Goal: Task Accomplishment & Management: Use online tool/utility

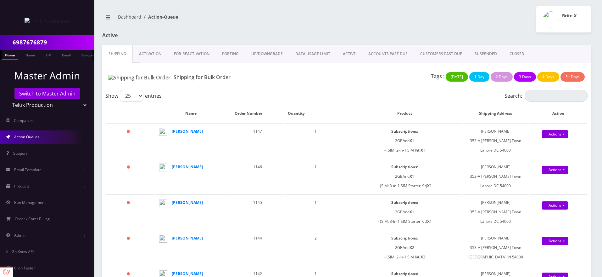
scroll to position [26, 0]
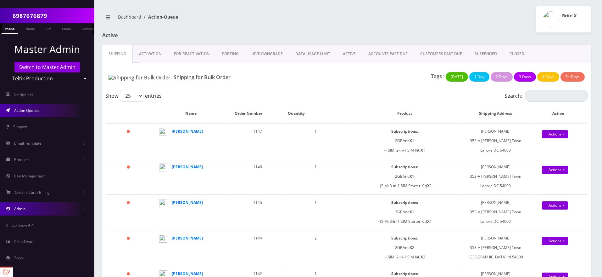
click at [49, 209] on link "Admin" at bounding box center [47, 208] width 94 height 13
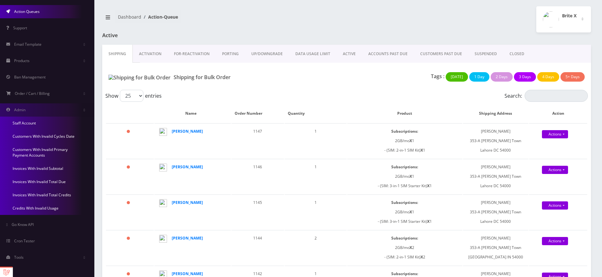
click at [45, 195] on link "Invoices With Invalid Total Credits" at bounding box center [47, 194] width 94 height 13
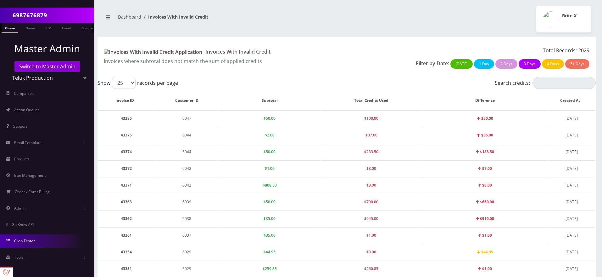
scroll to position [272, 0]
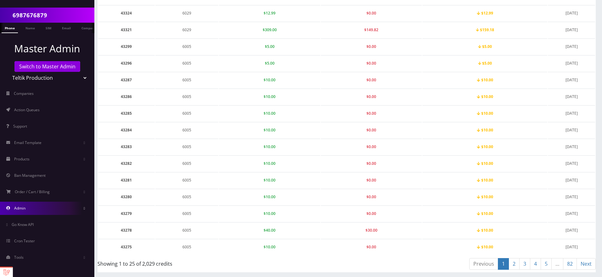
click at [46, 205] on link "Admin" at bounding box center [47, 207] width 94 height 13
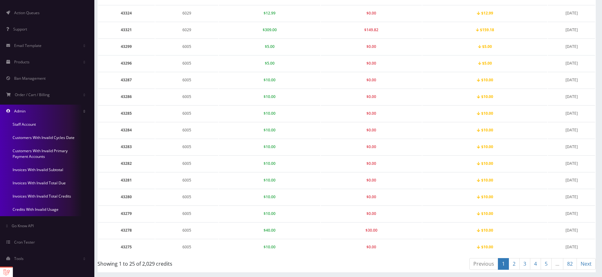
scroll to position [125, 0]
click at [54, 208] on link "Credits With Invalid Usage" at bounding box center [47, 207] width 94 height 13
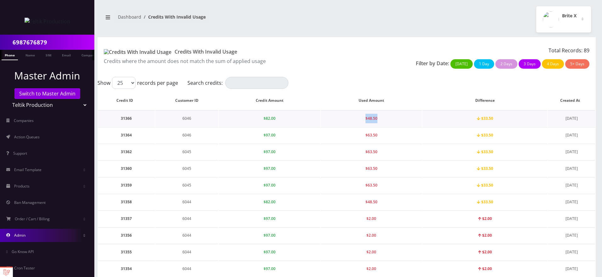
drag, startPoint x: 366, startPoint y: 118, endPoint x: 381, endPoint y: 119, distance: 15.8
click at [381, 119] on td "$48.50" at bounding box center [371, 118] width 101 height 16
drag, startPoint x: 478, startPoint y: 118, endPoint x: 501, endPoint y: 118, distance: 23.3
click at [501, 118] on td "$33.50" at bounding box center [485, 118] width 125 height 16
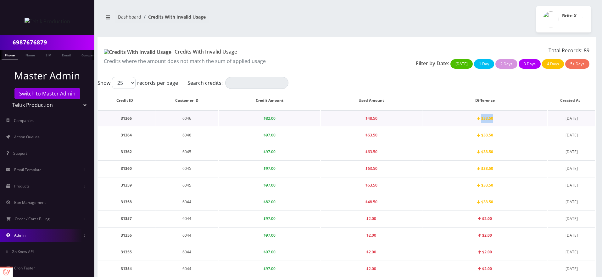
click at [501, 118] on td "$33.50" at bounding box center [485, 118] width 125 height 16
drag, startPoint x: 483, startPoint y: 117, endPoint x: 495, endPoint y: 118, distance: 12.0
click at [495, 118] on td "$2.00" at bounding box center [485, 118] width 125 height 16
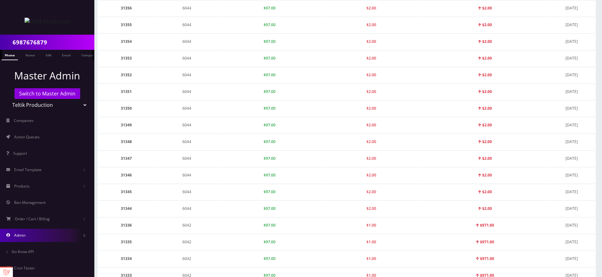
scroll to position [27, 0]
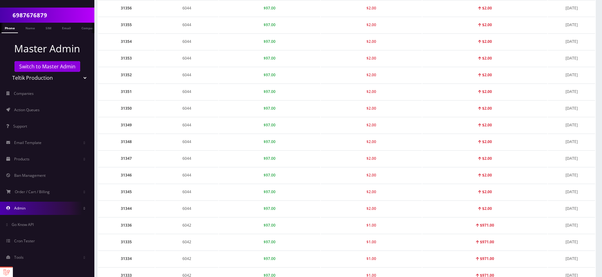
click at [37, 211] on link "Admin" at bounding box center [47, 207] width 94 height 13
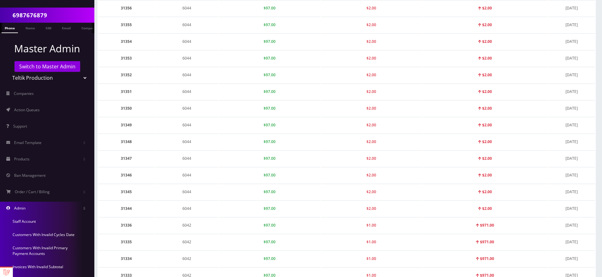
scroll to position [125, 0]
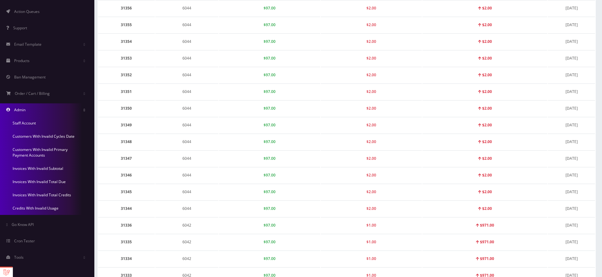
click at [55, 208] on link "Credits With Invalid Usage" at bounding box center [47, 207] width 94 height 13
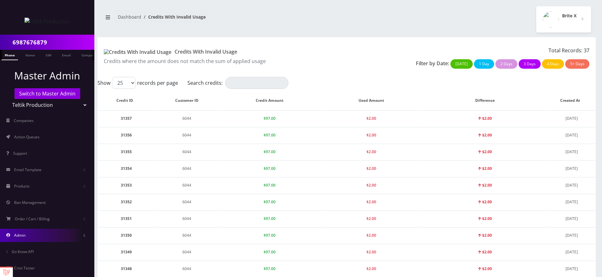
click at [54, 237] on link "Admin" at bounding box center [47, 234] width 94 height 13
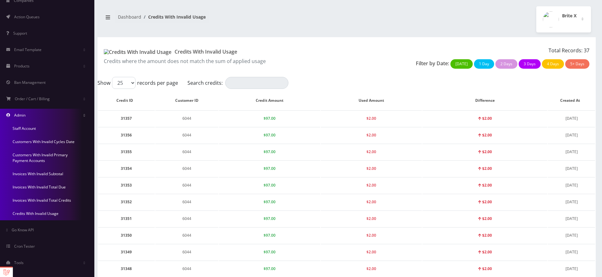
scroll to position [125, 0]
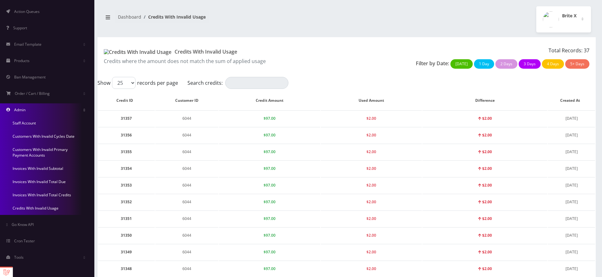
click at [56, 179] on link "Invoices With Invalid Total Due" at bounding box center [47, 181] width 94 height 13
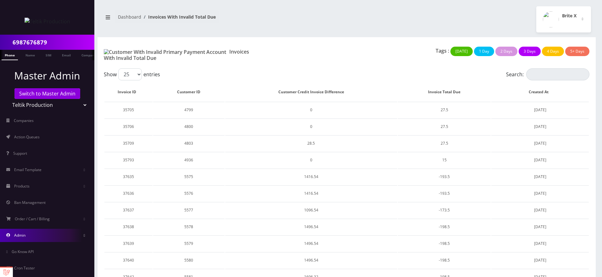
scroll to position [27, 0]
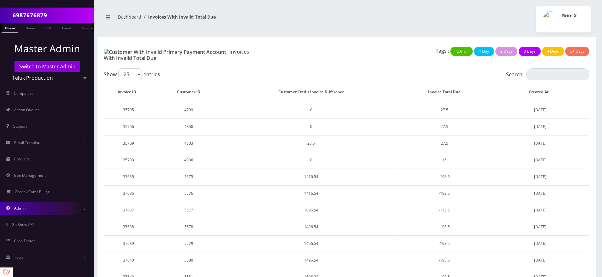
click at [37, 210] on link "Admin" at bounding box center [47, 207] width 94 height 13
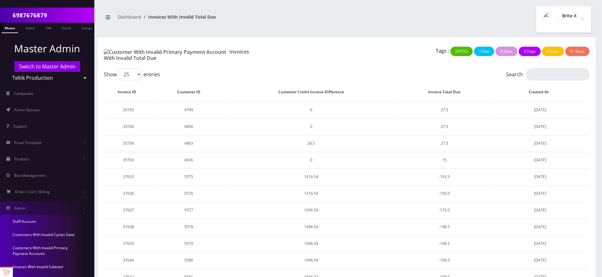
scroll to position [125, 0]
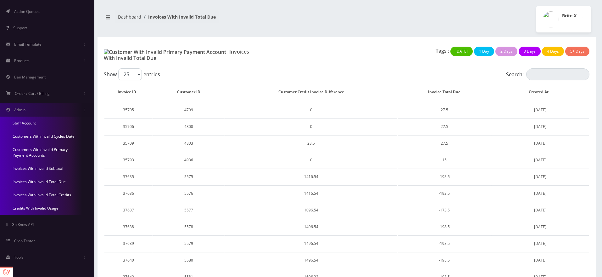
click at [48, 193] on link "Invoices With Invalid Total Credits" at bounding box center [47, 194] width 94 height 13
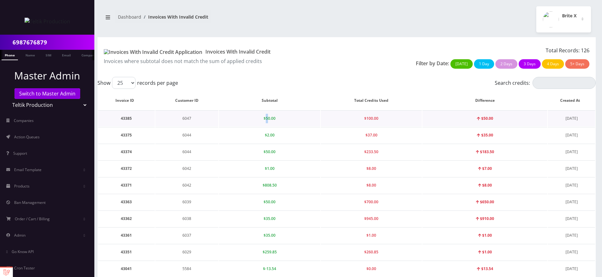
drag, startPoint x: 265, startPoint y: 118, endPoint x: 270, endPoint y: 118, distance: 4.4
click at [270, 118] on span "$50.00" at bounding box center [270, 118] width 12 height 5
drag, startPoint x: 112, startPoint y: 53, endPoint x: 185, endPoint y: 49, distance: 73.4
click at [185, 49] on h1 "Invoices With Invalid Credit" at bounding box center [223, 52] width 238 height 6
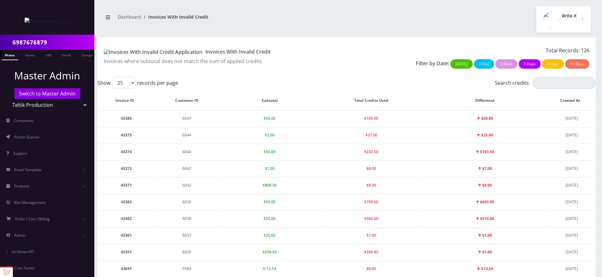
click at [185, 49] on h1 "Invoices With Invalid Credit" at bounding box center [223, 52] width 238 height 6
drag, startPoint x: 264, startPoint y: 119, endPoint x: 281, endPoint y: 119, distance: 16.4
click at [281, 119] on td "$50.00" at bounding box center [269, 118] width 101 height 16
drag, startPoint x: 366, startPoint y: 120, endPoint x: 390, endPoint y: 118, distance: 24.0
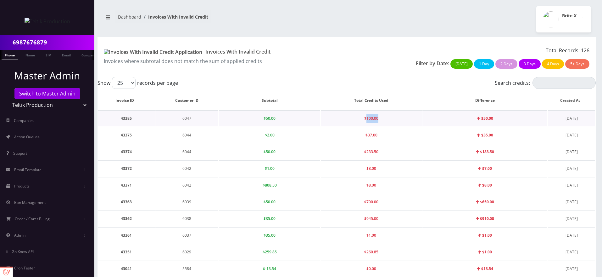
click at [390, 118] on td "$100.00" at bounding box center [371, 118] width 101 height 16
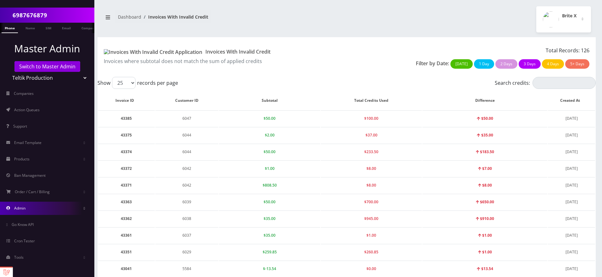
click at [37, 205] on link "Admin" at bounding box center [47, 207] width 94 height 13
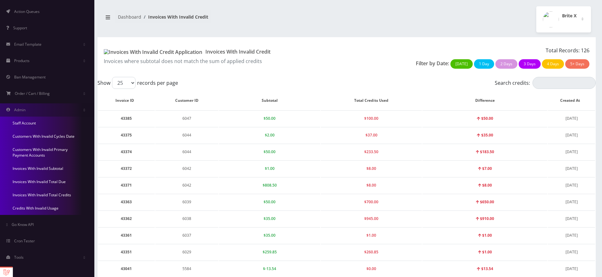
click at [48, 209] on link "Credits With Invalid Usage" at bounding box center [47, 207] width 94 height 13
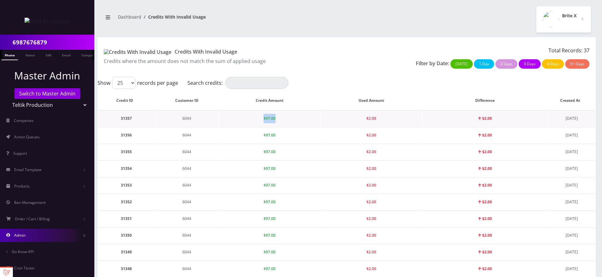
drag, startPoint x: 264, startPoint y: 118, endPoint x: 284, endPoint y: 118, distance: 19.5
click at [284, 118] on td "$97.00" at bounding box center [269, 118] width 101 height 16
drag, startPoint x: 367, startPoint y: 121, endPoint x: 387, endPoint y: 122, distance: 20.5
click at [387, 122] on td "$2.00" at bounding box center [371, 118] width 101 height 16
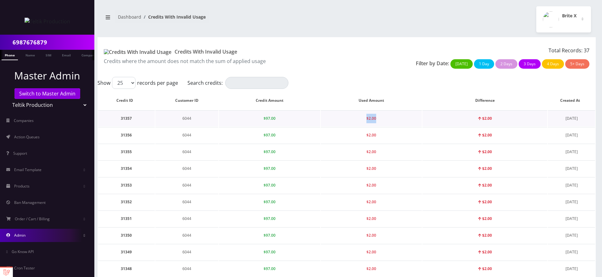
click at [387, 122] on td "$2.00" at bounding box center [371, 118] width 101 height 16
click at [510, 116] on td "$2.00" at bounding box center [485, 118] width 125 height 16
click at [128, 118] on td "31357" at bounding box center [126, 118] width 57 height 16
copy td "31357"
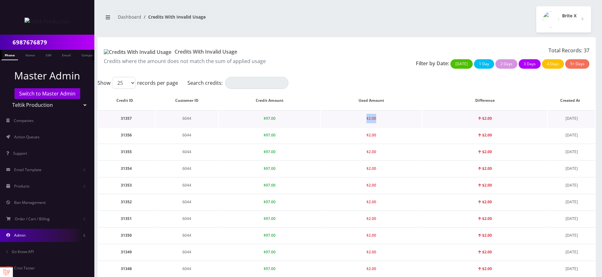
drag, startPoint x: 366, startPoint y: 120, endPoint x: 387, endPoint y: 121, distance: 21.4
click at [387, 121] on td "$2.00" at bounding box center [371, 118] width 101 height 16
drag, startPoint x: 361, startPoint y: 117, endPoint x: 387, endPoint y: 120, distance: 25.9
click at [387, 120] on td "$2.00" at bounding box center [371, 118] width 101 height 16
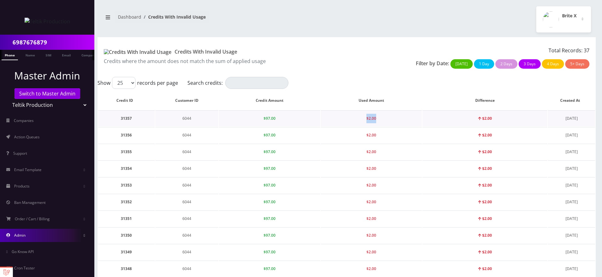
click at [387, 120] on td "$2.00" at bounding box center [371, 118] width 101 height 16
click at [392, 180] on td "$2.00" at bounding box center [371, 185] width 101 height 16
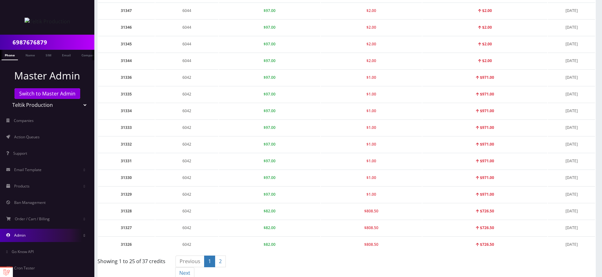
scroll to position [276, 0]
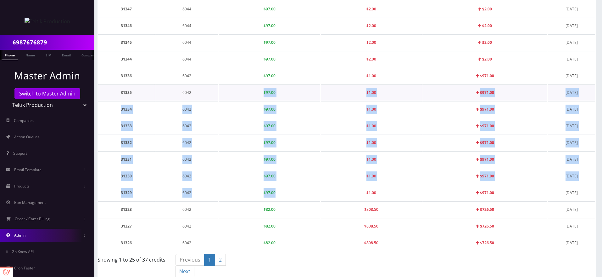
drag, startPoint x: 281, startPoint y: 198, endPoint x: 280, endPoint y: 84, distance: 113.9
click at [280, 84] on tbody "31357 6044 $97.00 $2.00 $2.00 July 30, 2025 31356 6044 $97.00 $2.00 $2.00 July …" at bounding box center [346, 42] width 497 height 416
click at [280, 84] on td "$97.00" at bounding box center [269, 92] width 101 height 16
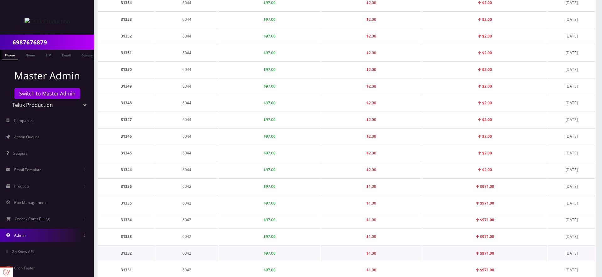
scroll to position [167, 0]
drag, startPoint x: 482, startPoint y: 185, endPoint x: 498, endPoint y: 185, distance: 15.1
click at [498, 185] on td "$971.00" at bounding box center [485, 185] width 125 height 16
drag, startPoint x: 483, startPoint y: 203, endPoint x: 502, endPoint y: 202, distance: 19.2
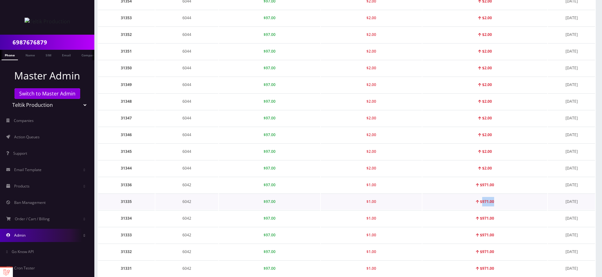
click at [502, 202] on td "$971.00" at bounding box center [485, 201] width 125 height 16
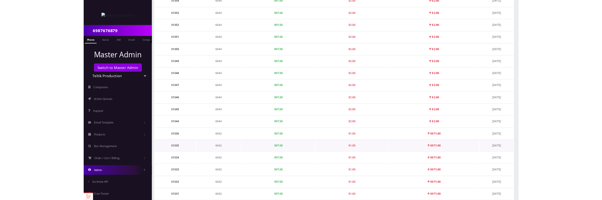
scroll to position [0, 0]
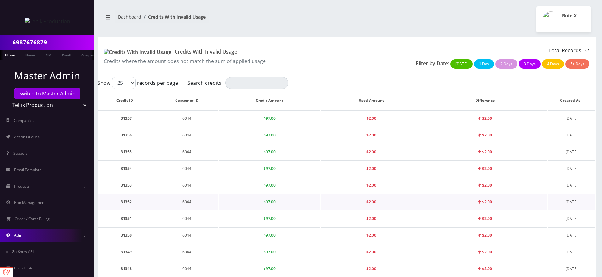
click at [279, 194] on td "$97.00" at bounding box center [269, 202] width 101 height 16
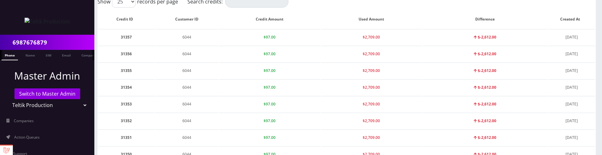
scroll to position [77, 0]
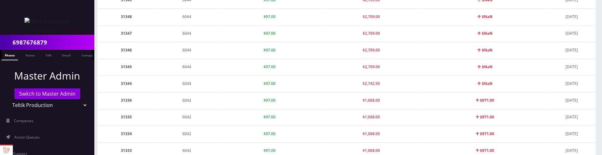
scroll to position [255, 0]
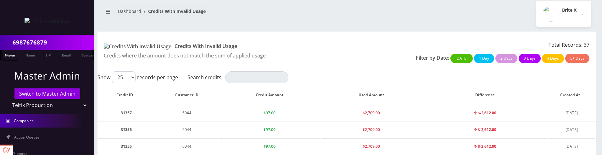
scroll to position [149, 0]
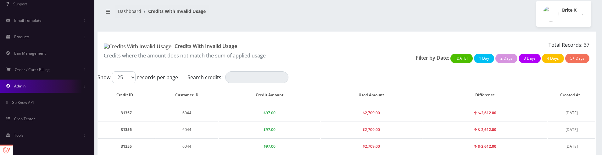
click at [46, 86] on link "Admin" at bounding box center [47, 85] width 94 height 13
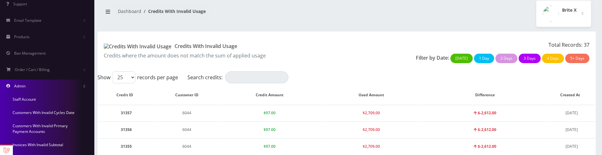
scroll to position [247, 0]
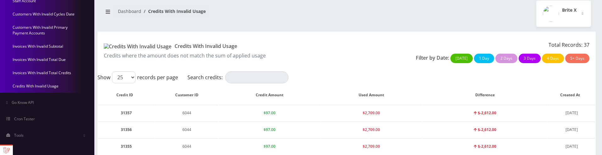
click at [45, 72] on link "Invoices With Invalid Total Credits" at bounding box center [47, 72] width 94 height 13
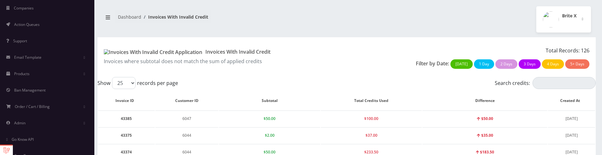
scroll to position [116, 0]
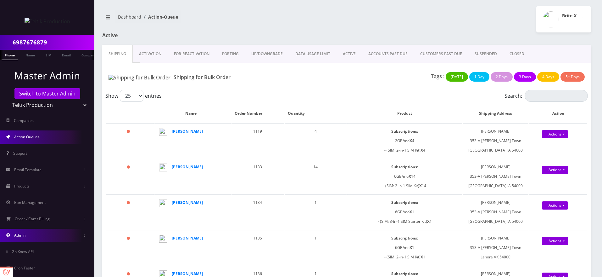
scroll to position [27, 0]
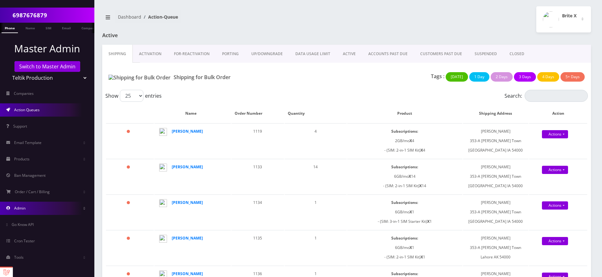
click at [41, 208] on link "Admin" at bounding box center [47, 207] width 94 height 13
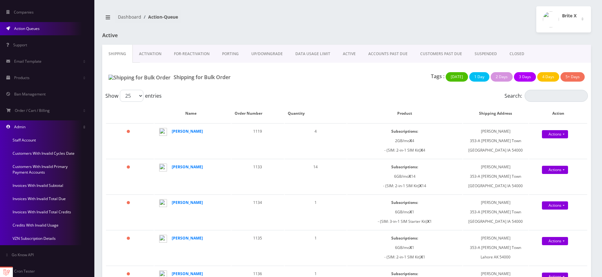
scroll to position [138, 0]
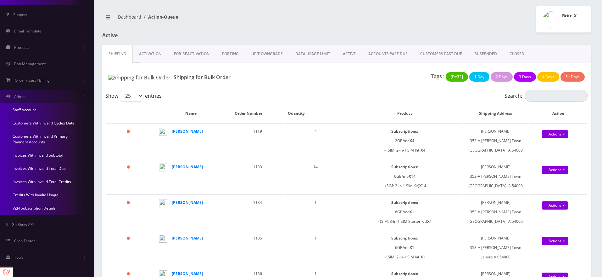
click at [36, 181] on link "Invoices With Invalid Total Credits" at bounding box center [47, 181] width 94 height 13
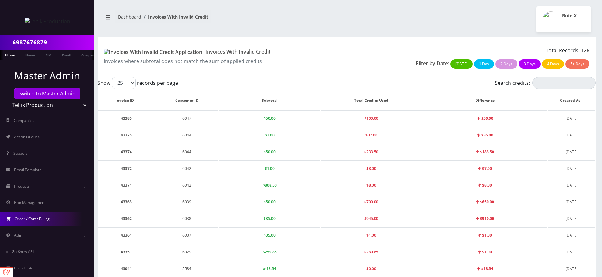
scroll to position [27, 0]
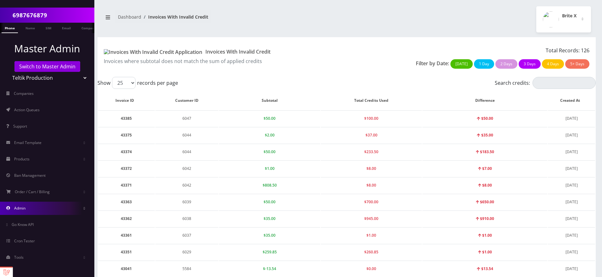
click at [64, 210] on link "Admin" at bounding box center [47, 207] width 94 height 13
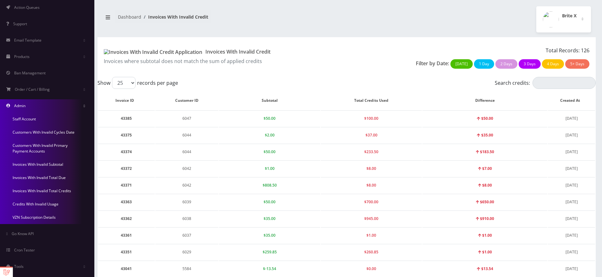
scroll to position [138, 0]
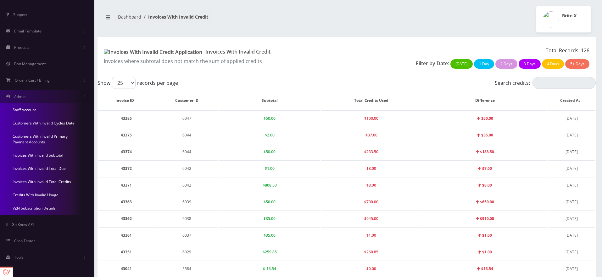
click at [43, 195] on link "Credits With Invalid Usage" at bounding box center [47, 194] width 94 height 13
